Goal: Transaction & Acquisition: Purchase product/service

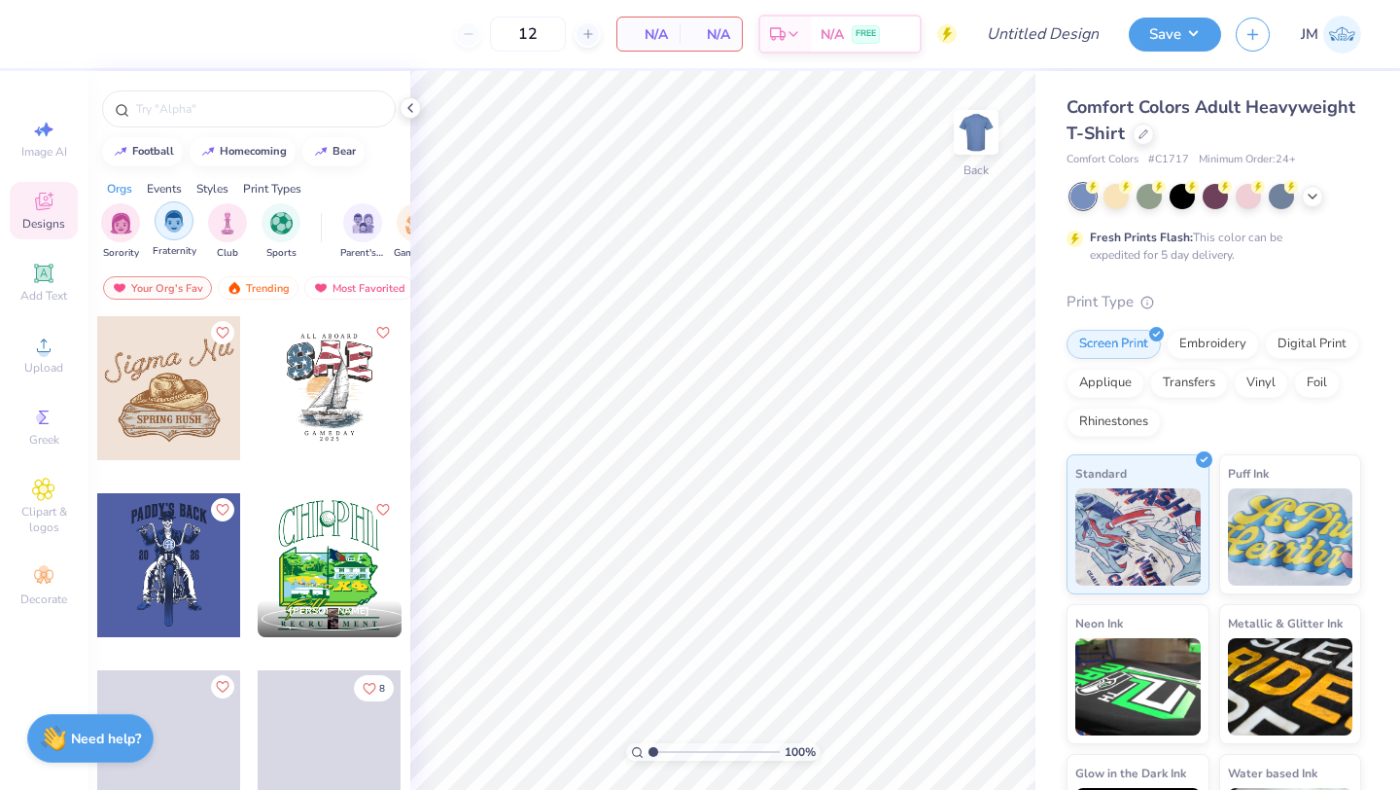
click at [176, 232] on div "filter for Fraternity" at bounding box center [174, 220] width 39 height 39
click at [274, 293] on div "Trending" at bounding box center [258, 287] width 81 height 23
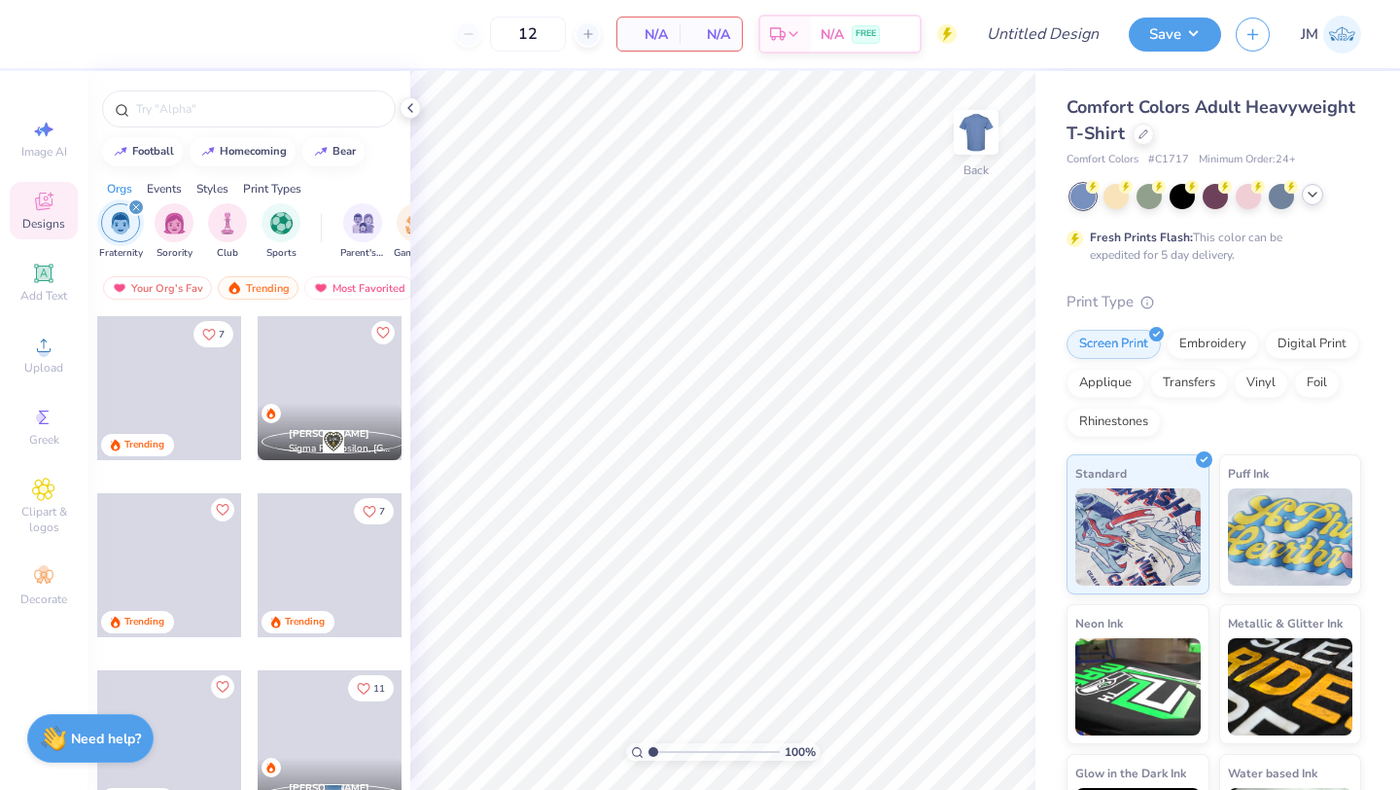
click at [1322, 197] on div at bounding box center [1312, 194] width 21 height 21
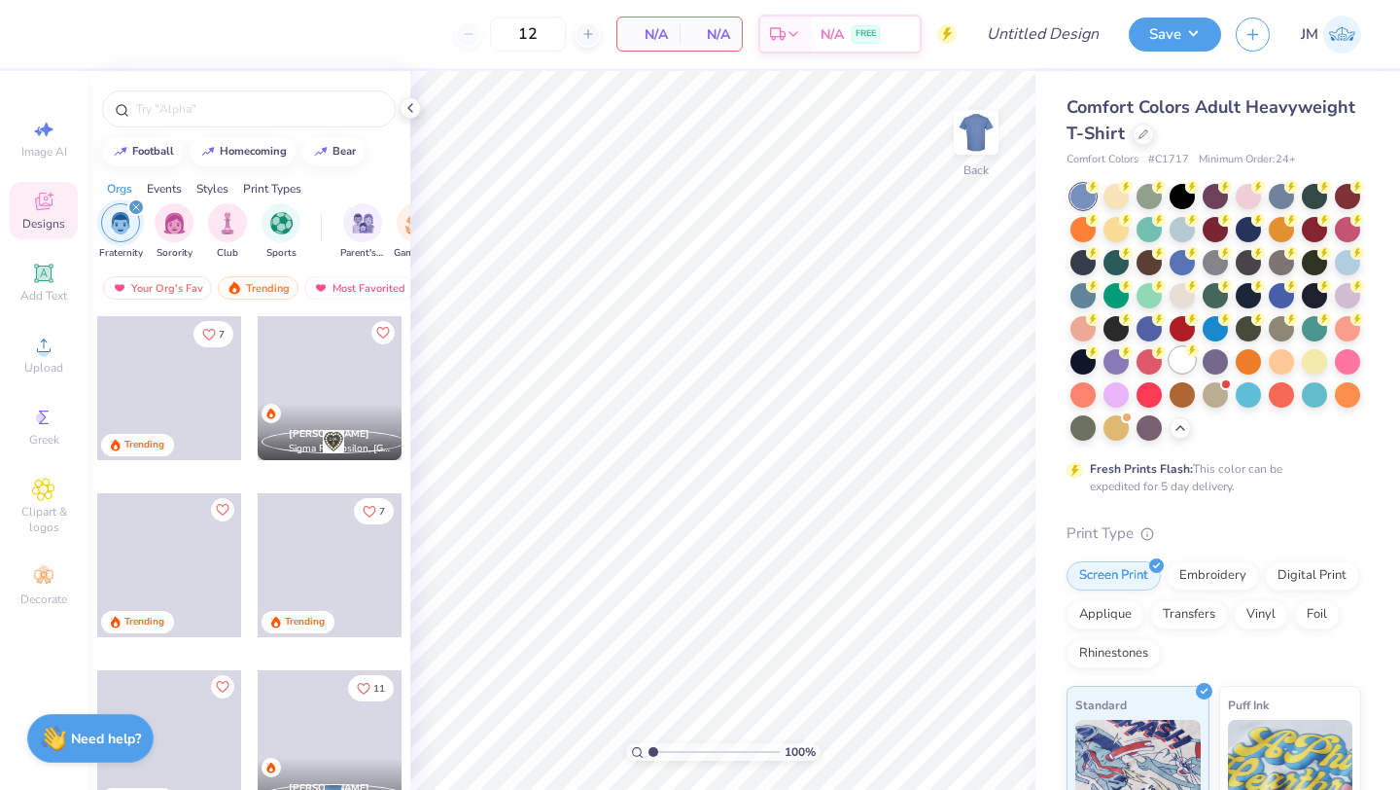
click at [1191, 359] on div at bounding box center [1182, 359] width 25 height 25
click at [956, 132] on img at bounding box center [977, 132] width 78 height 78
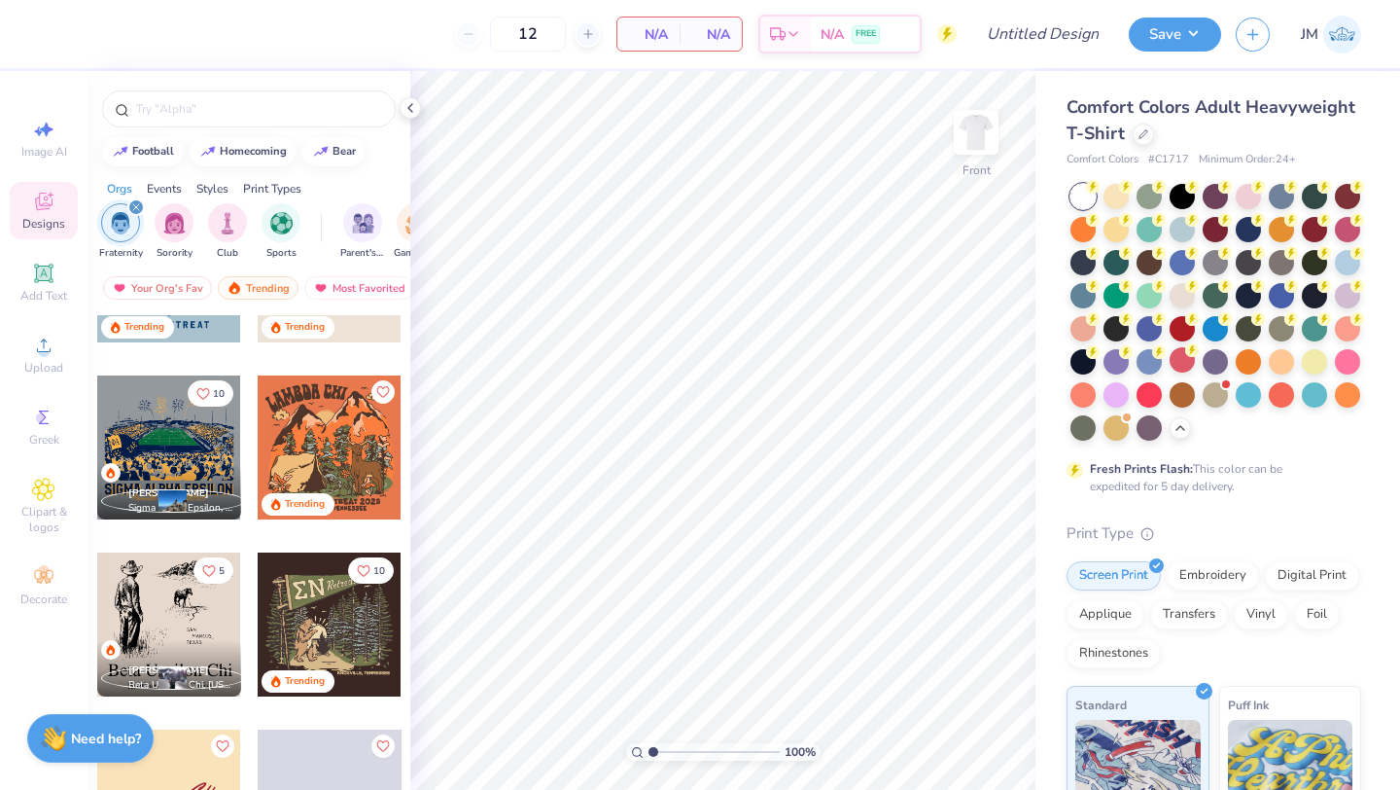
scroll to position [829, 0]
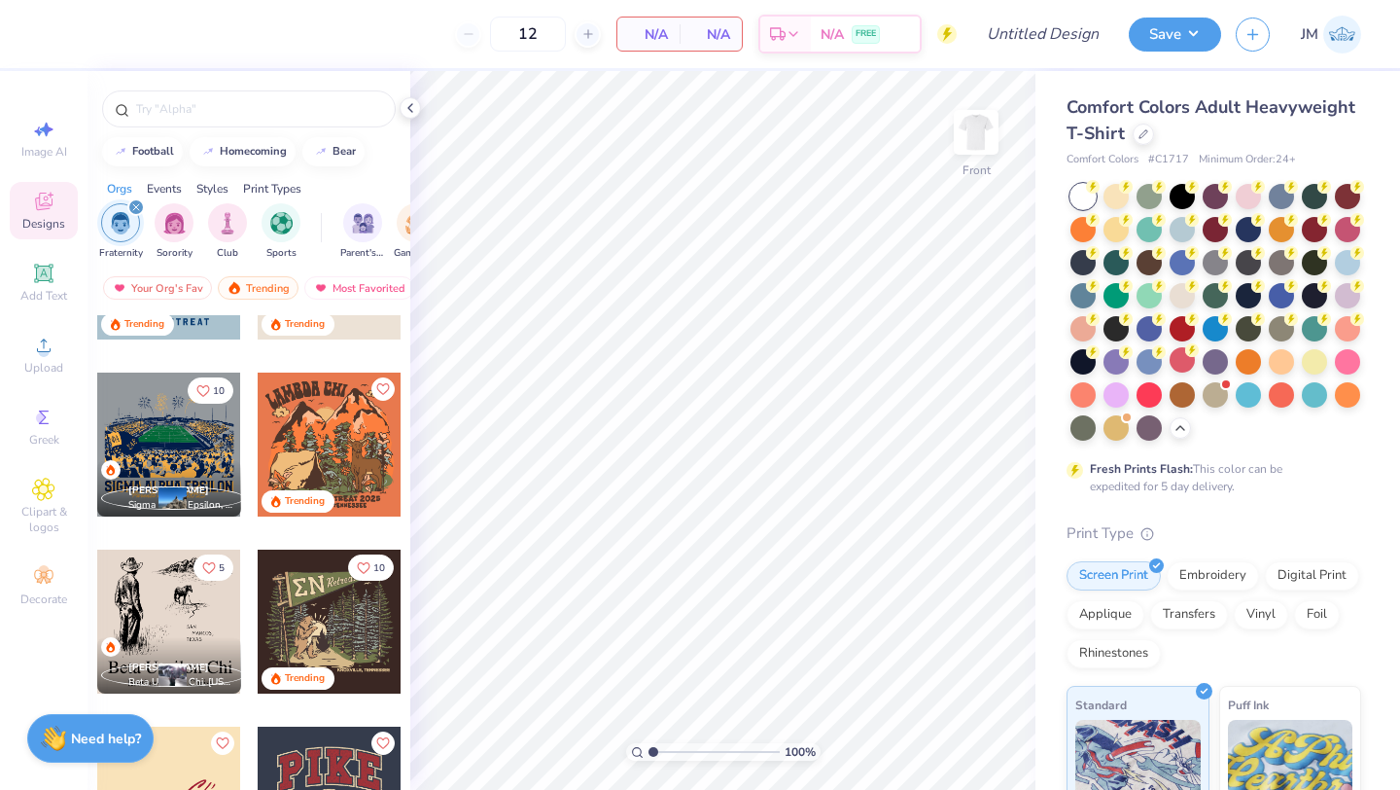
click at [168, 441] on div at bounding box center [169, 444] width 144 height 144
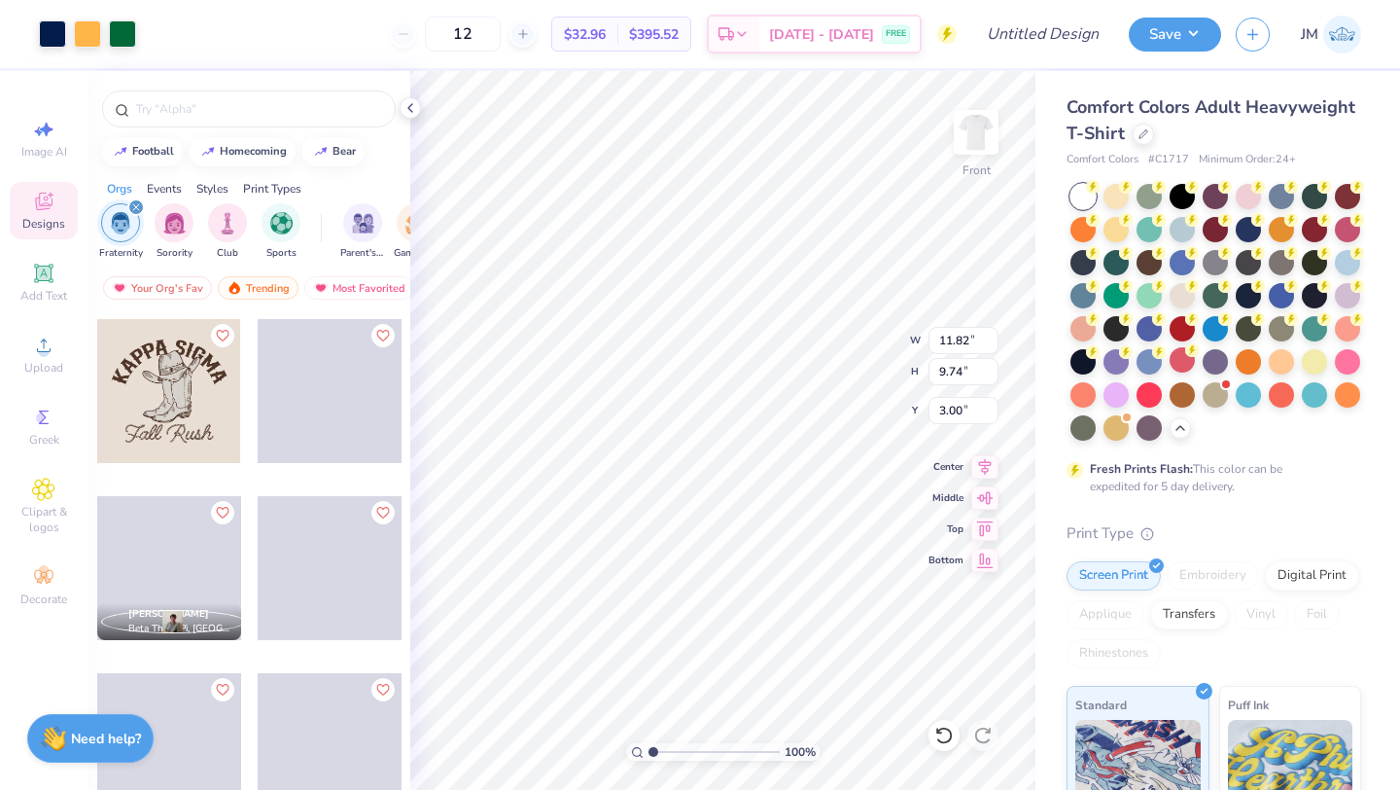
scroll to position [1939, 0]
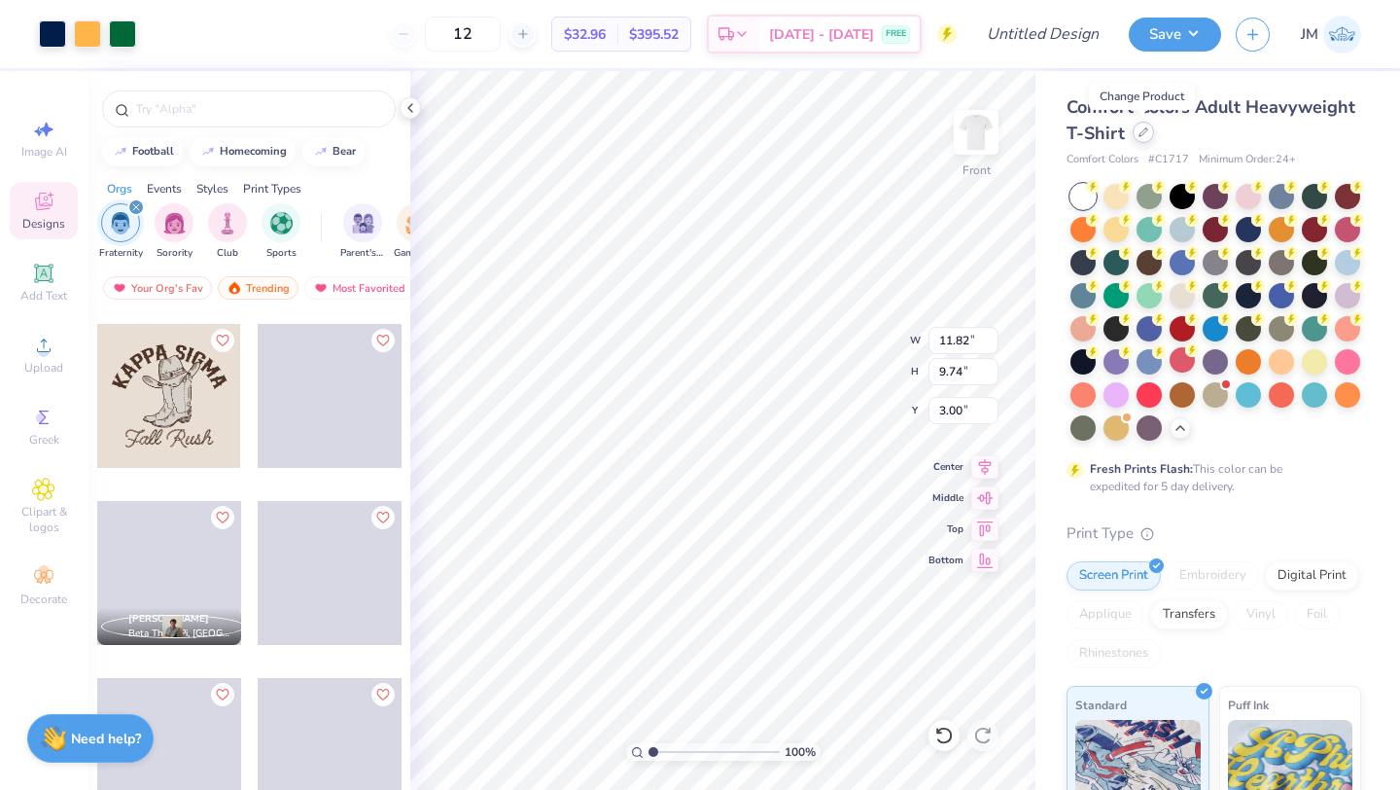
click at [1144, 135] on icon at bounding box center [1144, 132] width 10 height 10
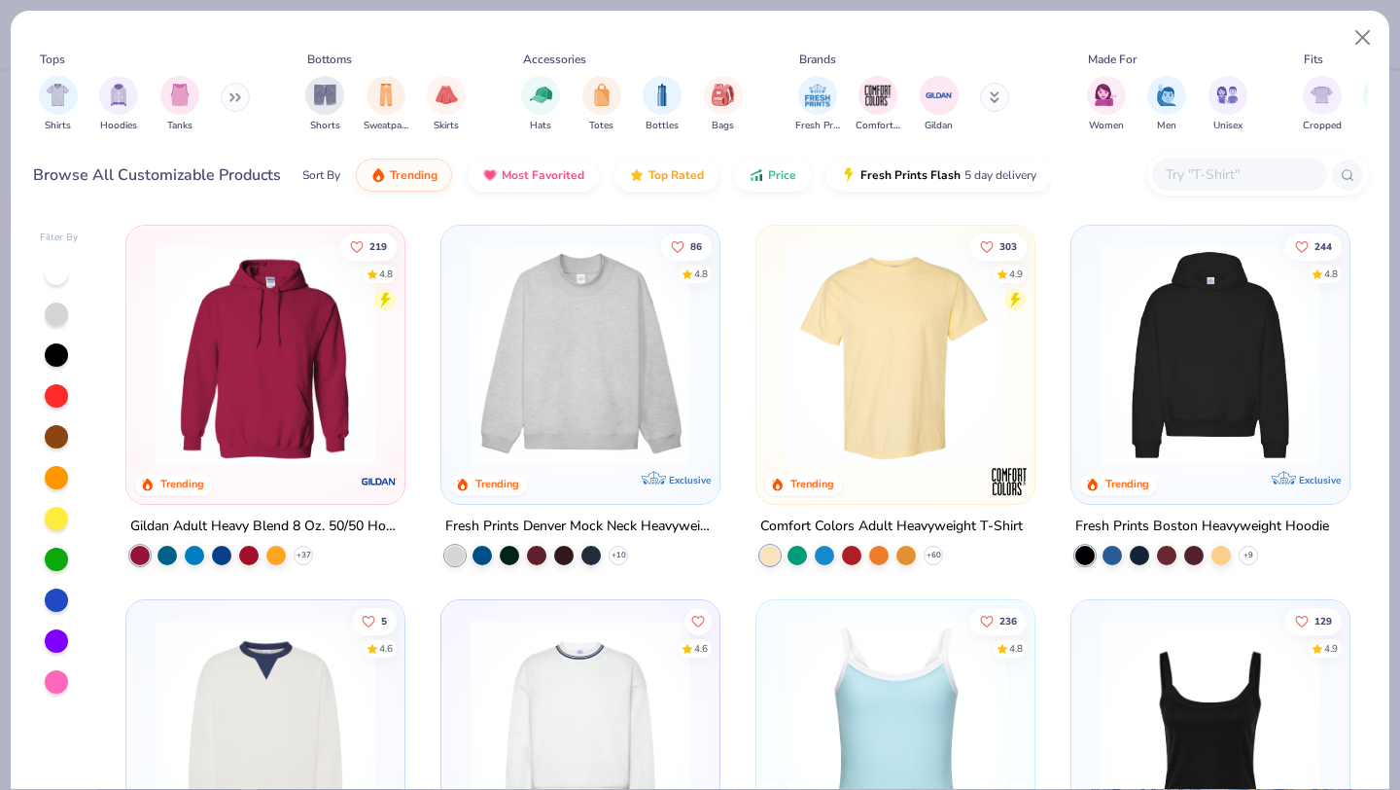
click at [1225, 172] on input "text" at bounding box center [1239, 174] width 150 height 22
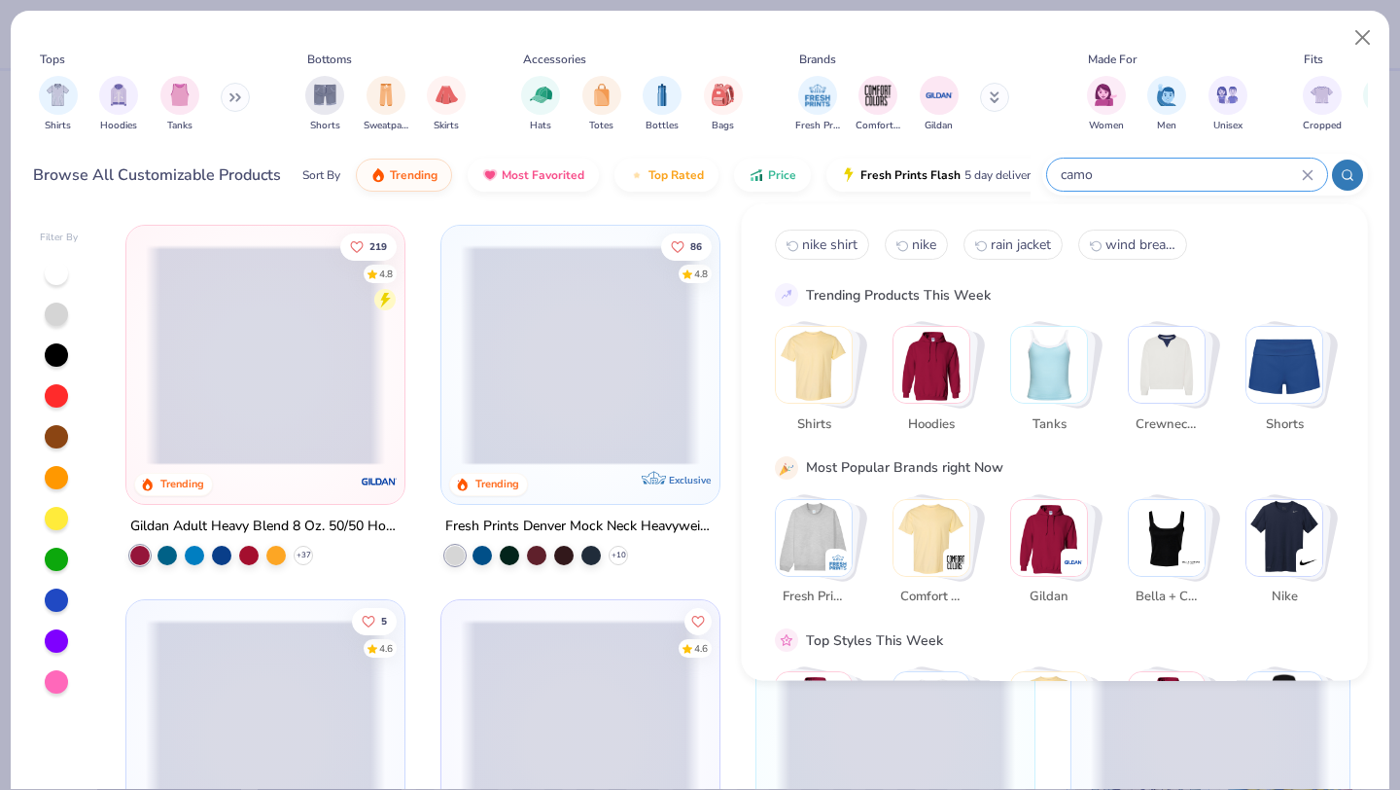
type input "camo"
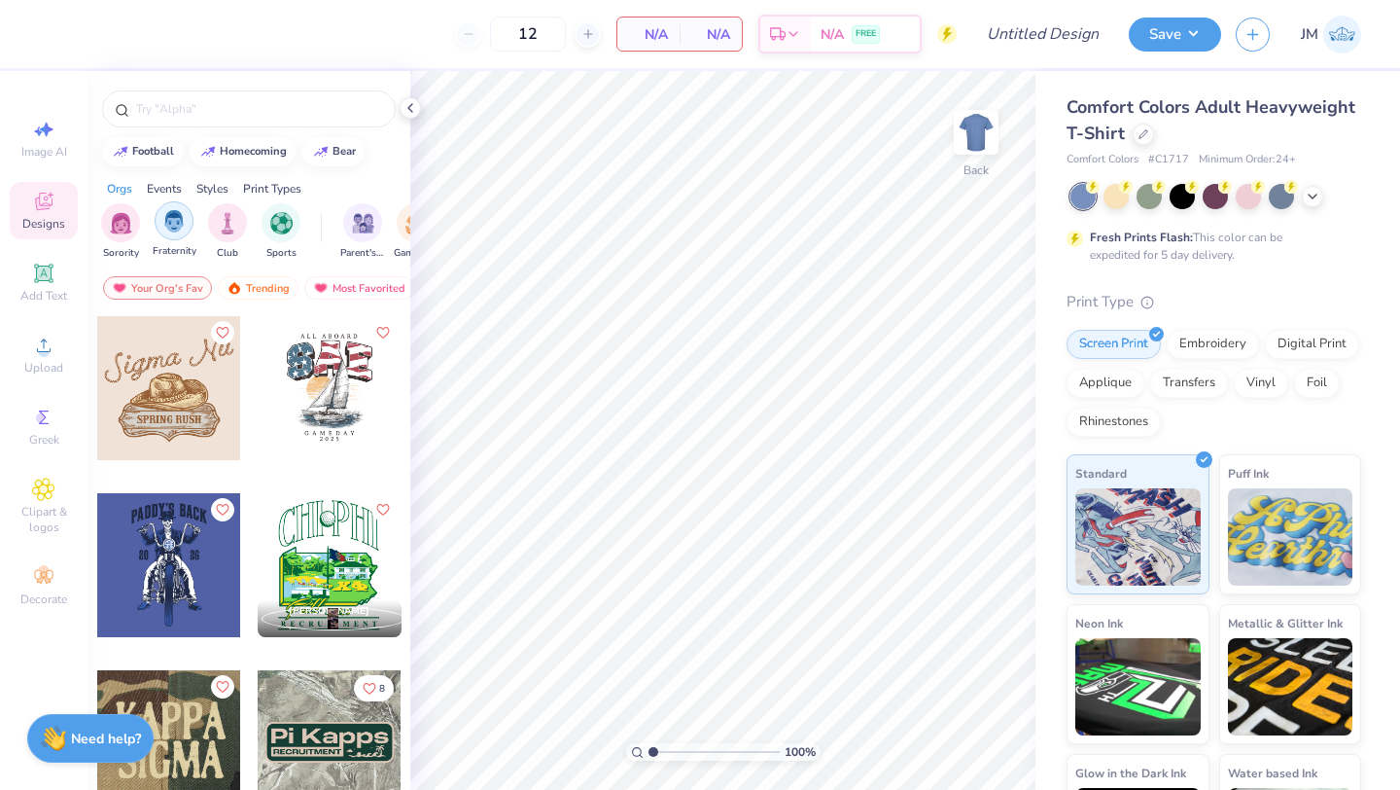
click at [165, 222] on img "filter for Fraternity" at bounding box center [173, 221] width 21 height 22
click at [266, 297] on div "Trending" at bounding box center [258, 287] width 81 height 23
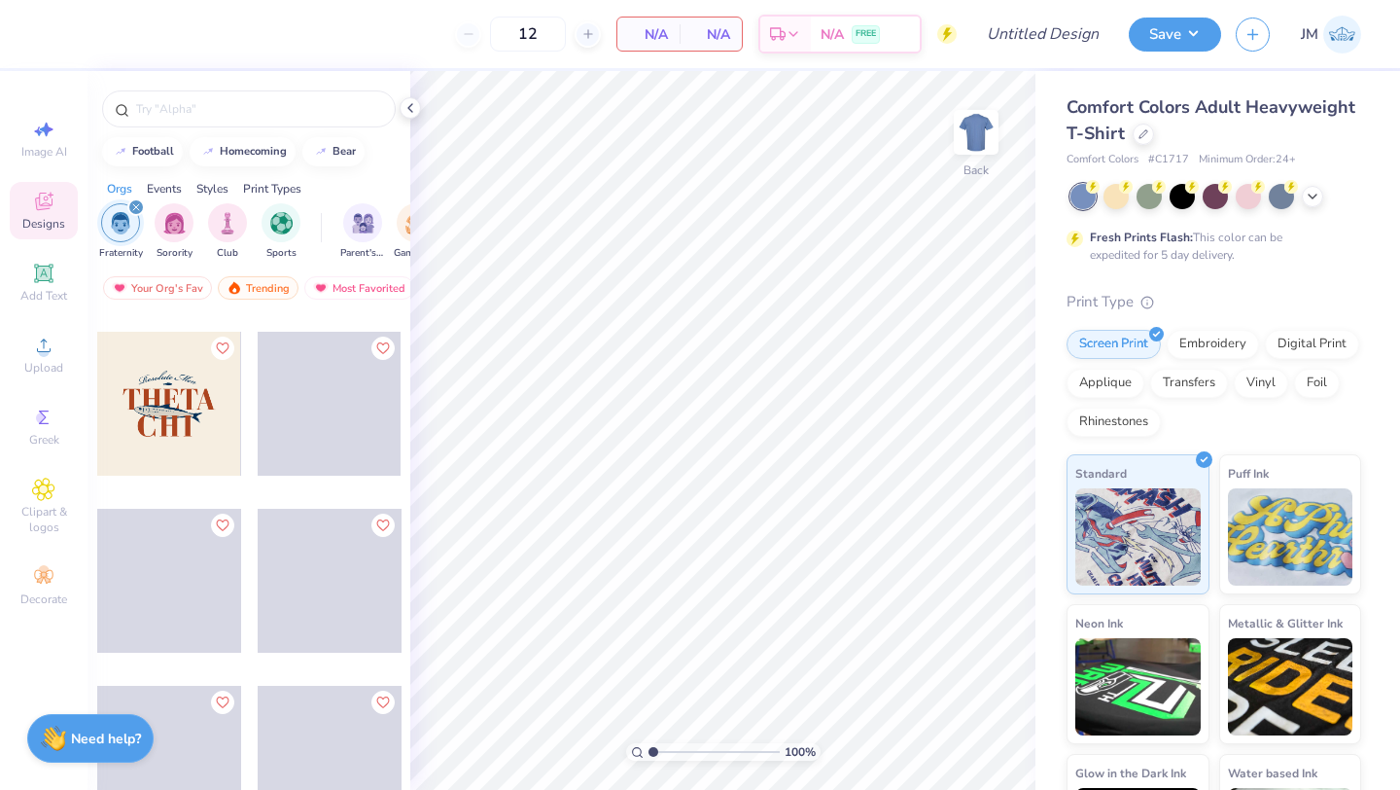
scroll to position [5467, 0]
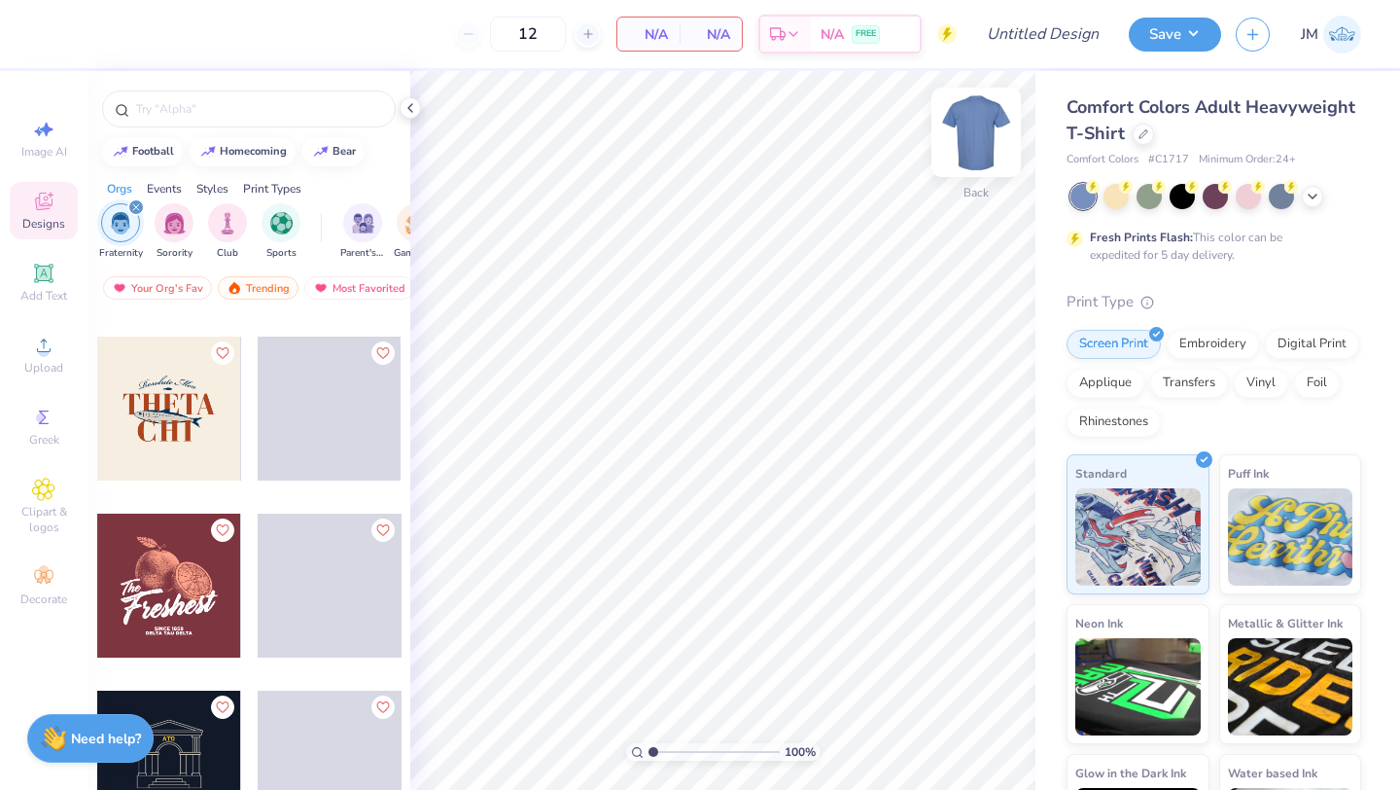
click at [964, 131] on img at bounding box center [977, 132] width 78 height 78
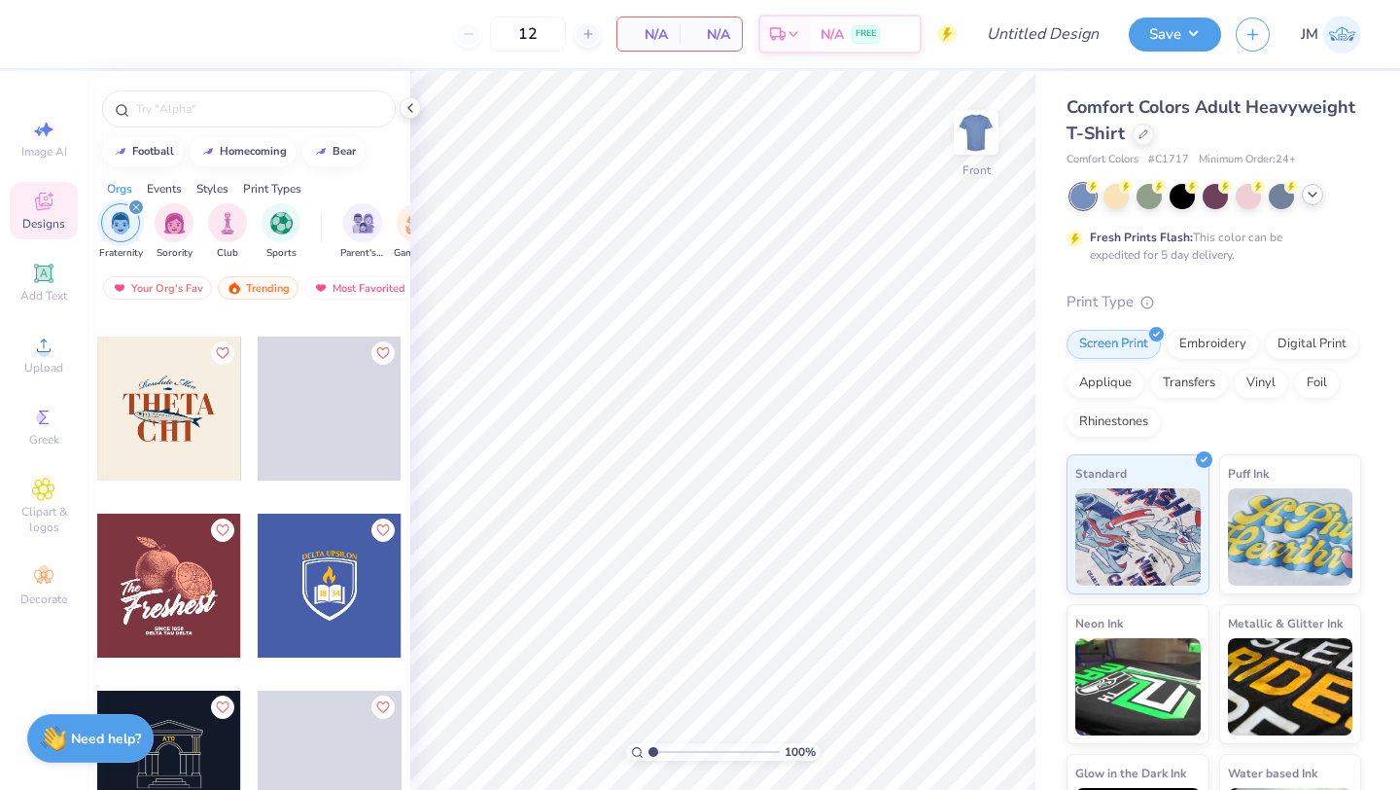
click at [1311, 195] on polyline at bounding box center [1313, 195] width 8 height 4
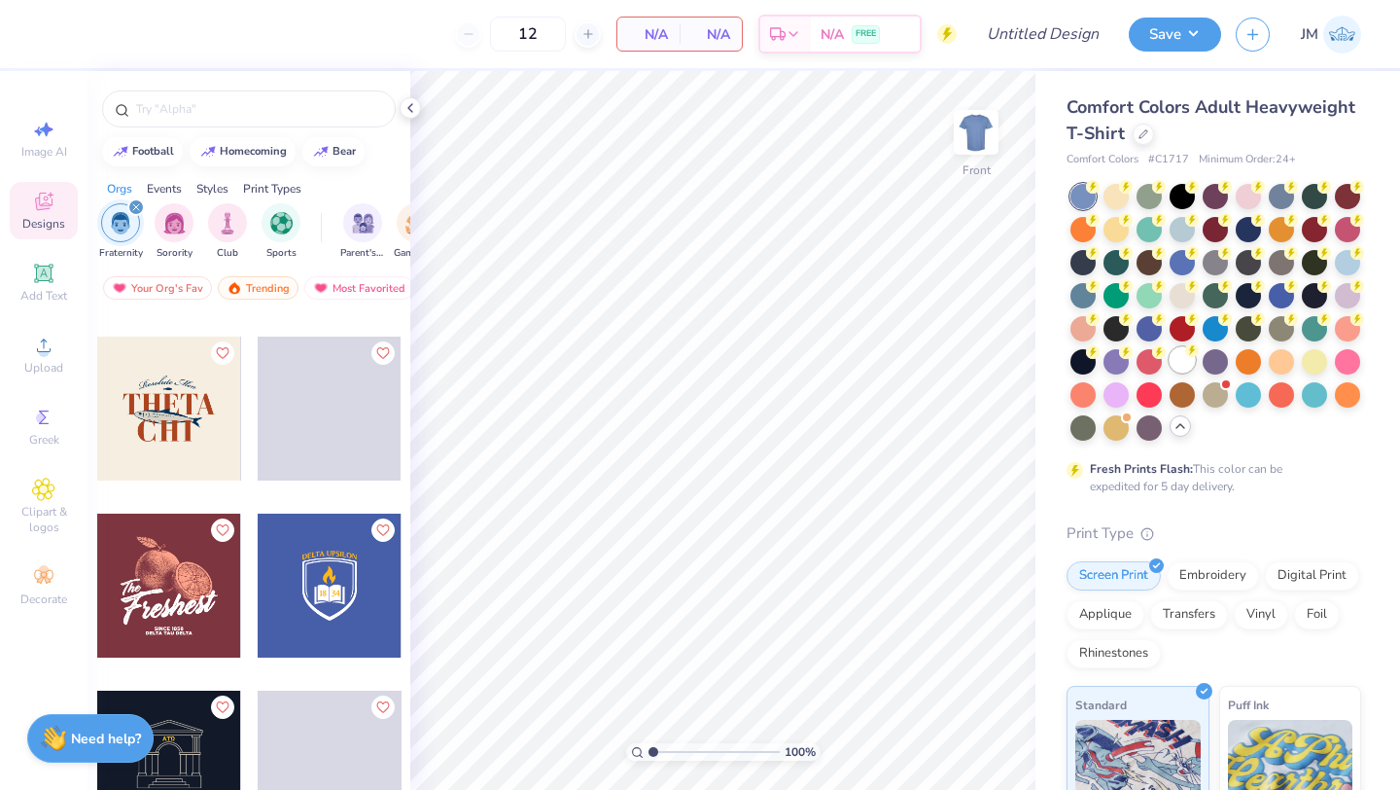
click at [1185, 367] on div at bounding box center [1182, 359] width 25 height 25
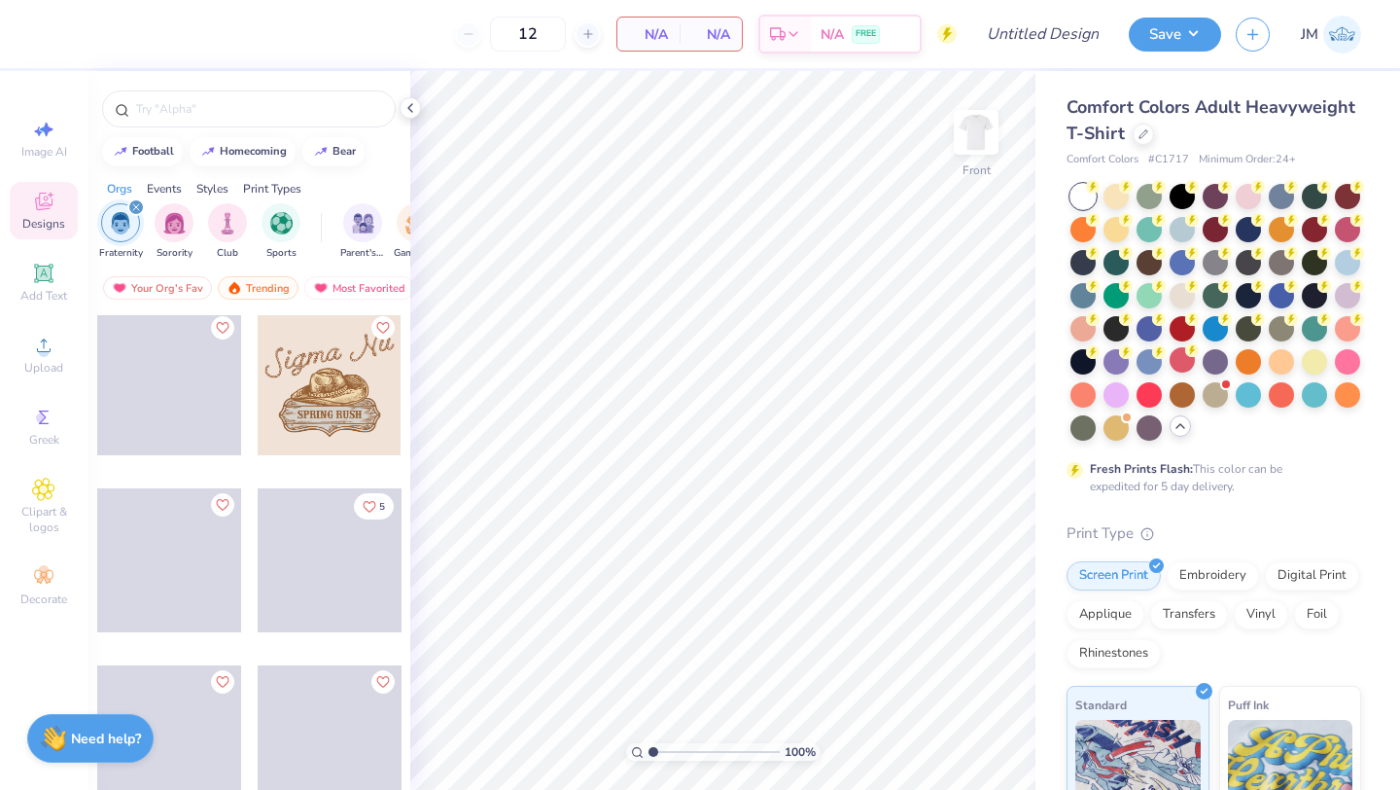
scroll to position [6914, 0]
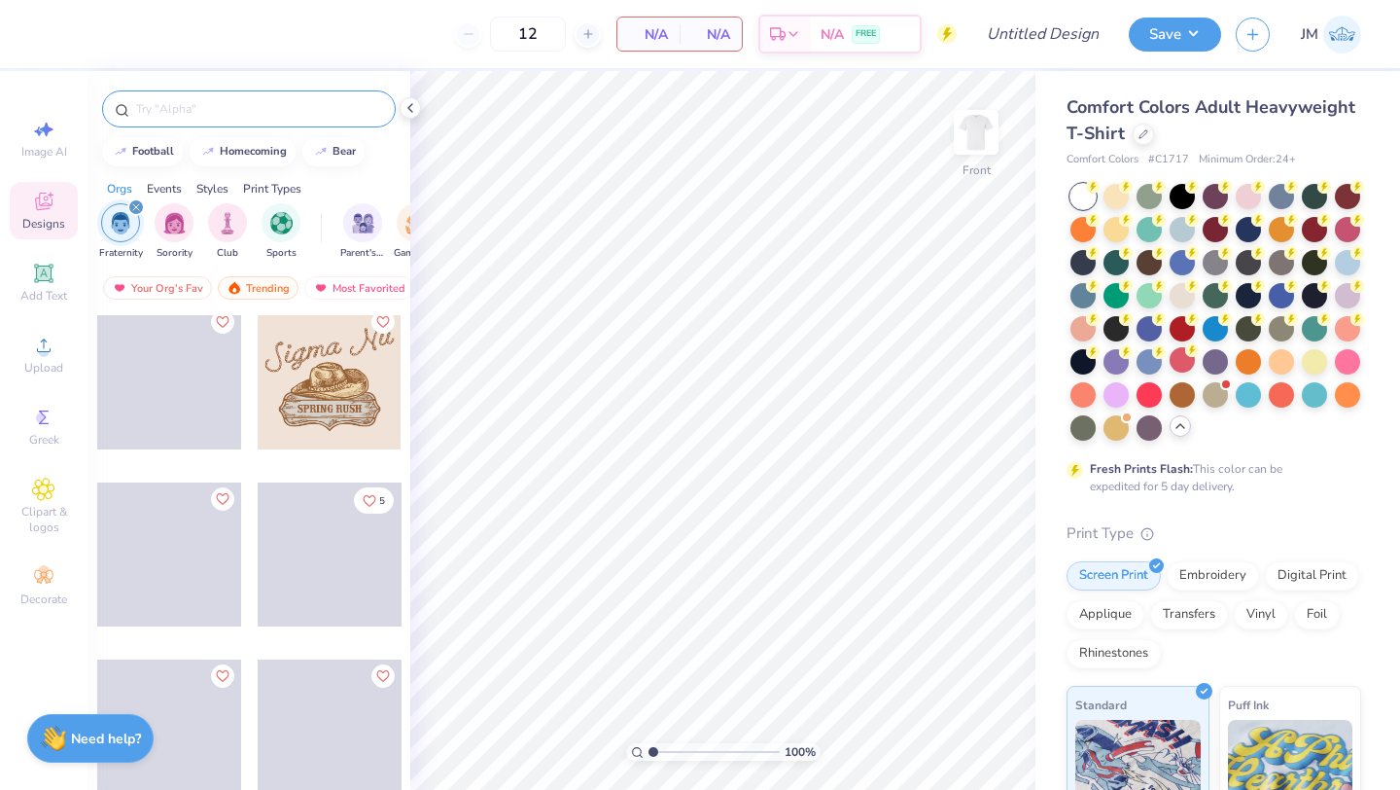
click at [233, 117] on input "text" at bounding box center [258, 108] width 249 height 19
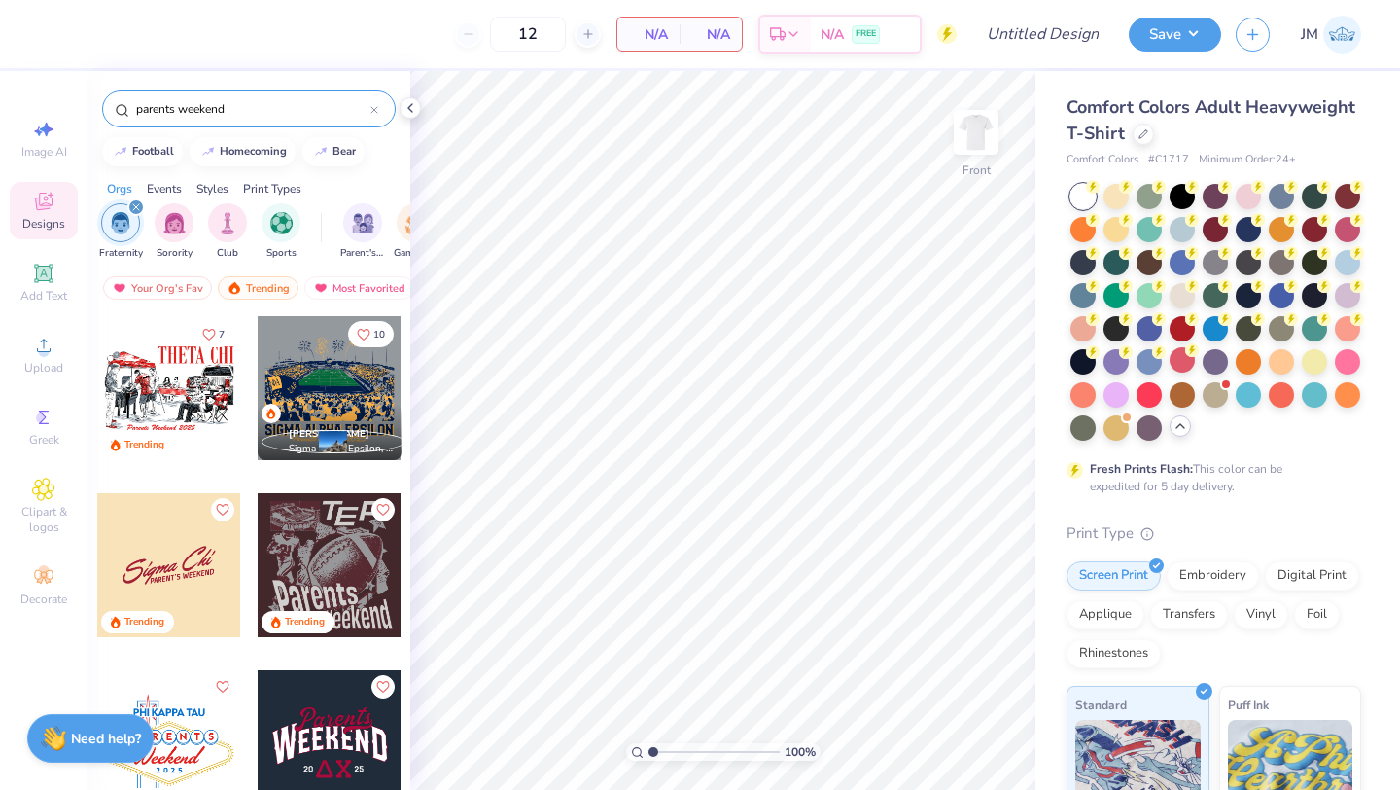
type input "parents weekend"
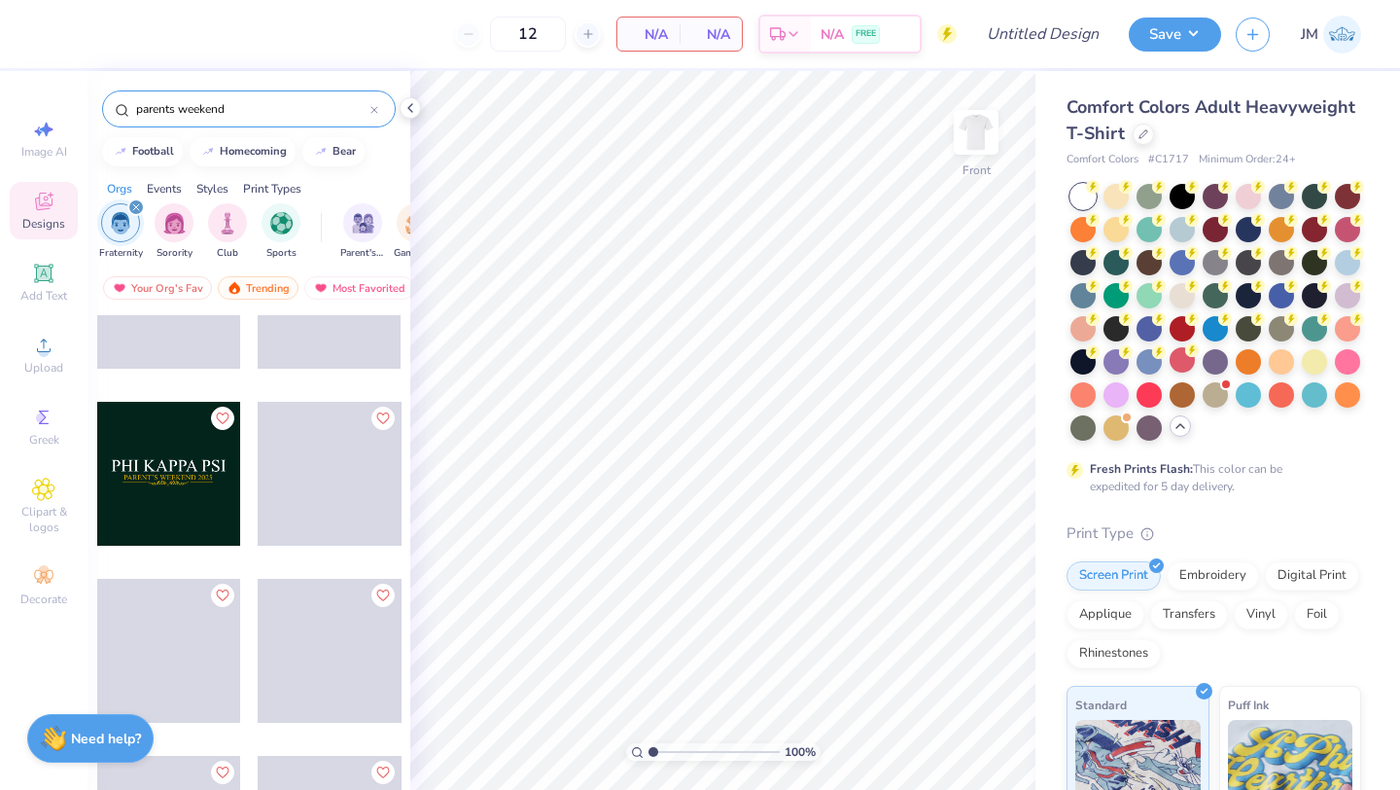
scroll to position [2546, 0]
